Goal: Find specific page/section: Find specific page/section

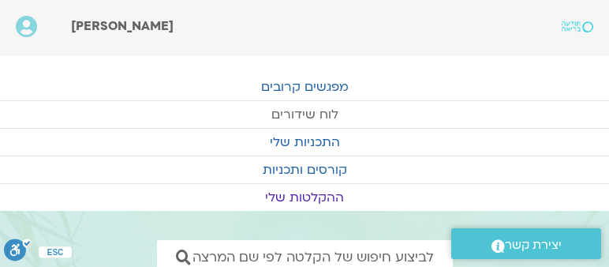
click at [325, 111] on link "לוח שידורים" at bounding box center [304, 114] width 609 height 27
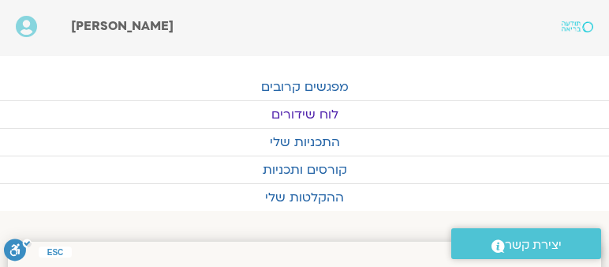
click at [325, 111] on link "לוח שידורים" at bounding box center [304, 114] width 609 height 27
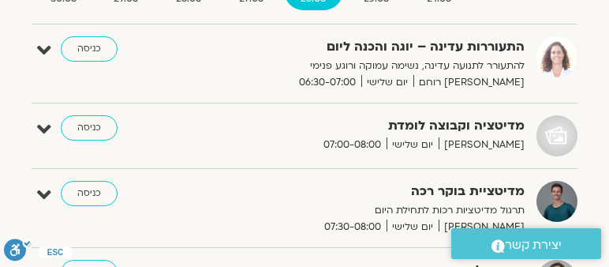
scroll to position [199, 0]
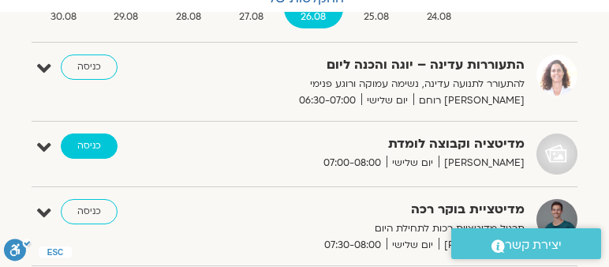
click at [99, 142] on link "כניסה" at bounding box center [89, 145] width 57 height 25
